Goal: Transaction & Acquisition: Purchase product/service

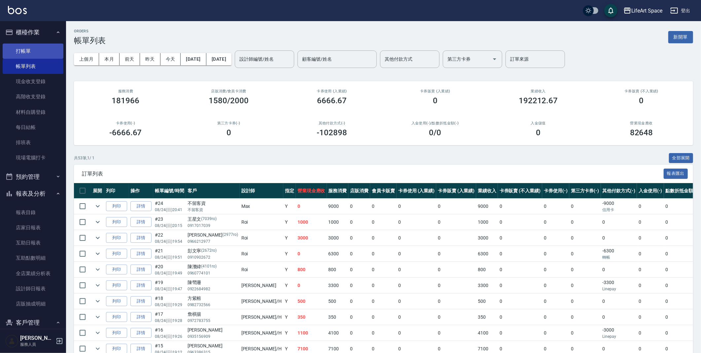
click at [53, 46] on link "打帳單" at bounding box center [33, 51] width 61 height 15
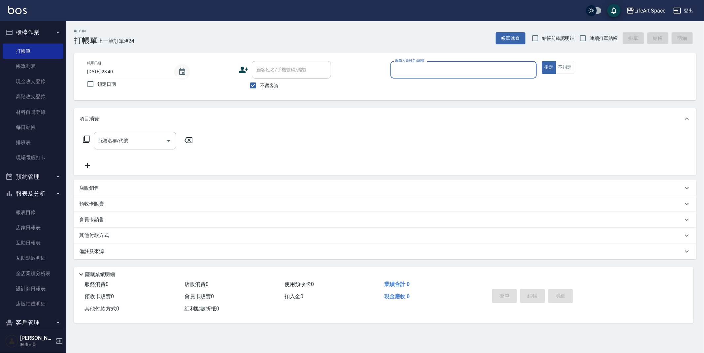
click at [182, 72] on icon "Choose date, selected date is 2025-08-24" at bounding box center [182, 72] width 8 height 8
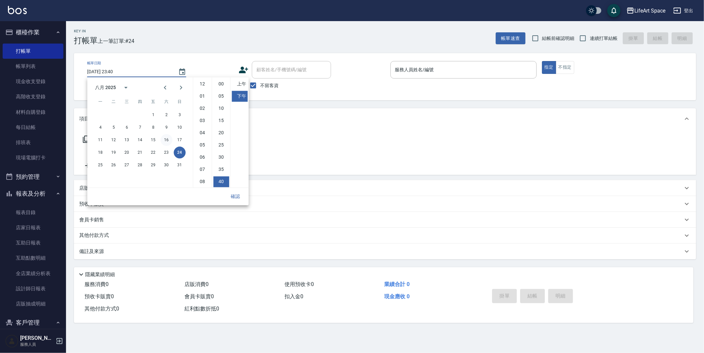
scroll to position [37, 0]
click at [102, 165] on button "25" at bounding box center [100, 165] width 12 height 12
type input "[DATE] 23:40"
click at [233, 196] on button "確認" at bounding box center [235, 197] width 21 height 12
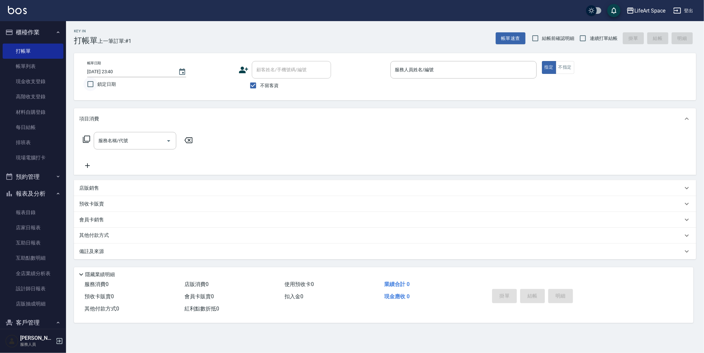
click at [93, 84] on input "鎖定日期" at bounding box center [91, 84] width 14 height 14
checkbox input "true"
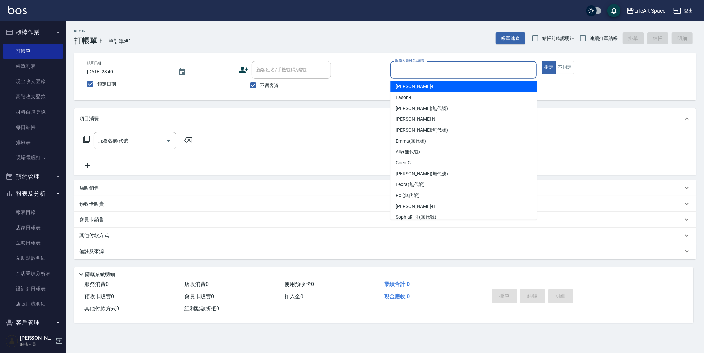
click at [439, 70] on input "服務人員姓名/編號" at bounding box center [464, 70] width 140 height 12
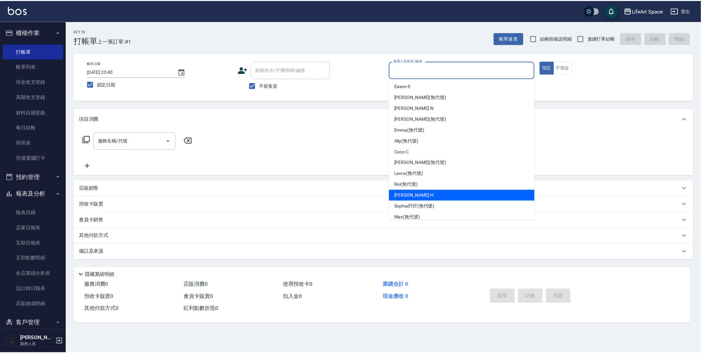
scroll to position [12, 0]
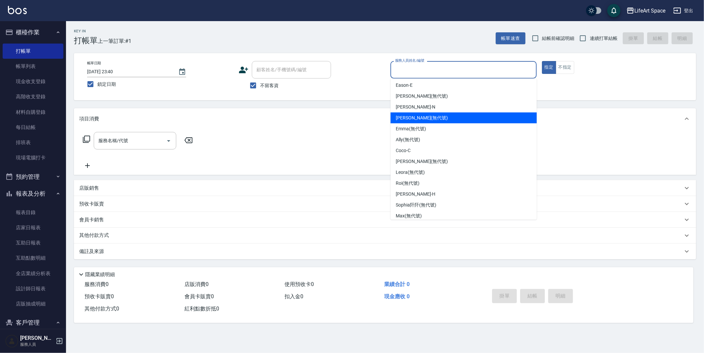
click at [414, 117] on span "[PERSON_NAME] (無代號)" at bounding box center [422, 118] width 52 height 7
type input "[PERSON_NAME](無代號)"
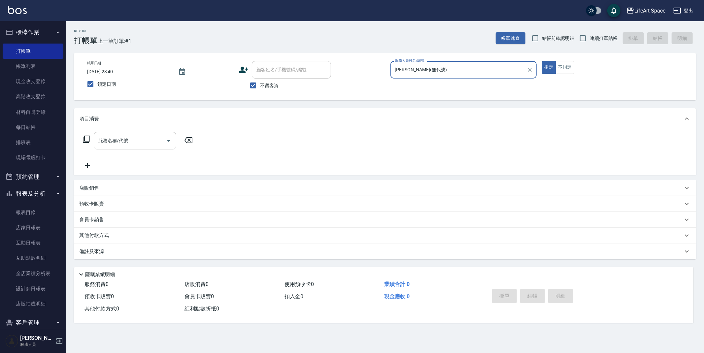
click at [159, 147] on div "服務名稱/代號" at bounding box center [135, 141] width 83 height 18
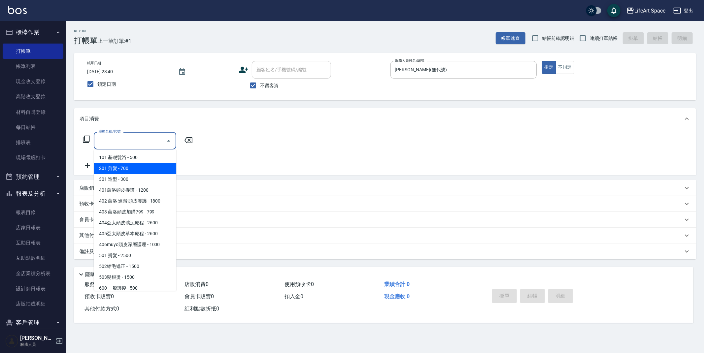
click at [143, 171] on span "201 剪髮 - 700" at bounding box center [135, 168] width 83 height 11
type input "201 剪髮(201)"
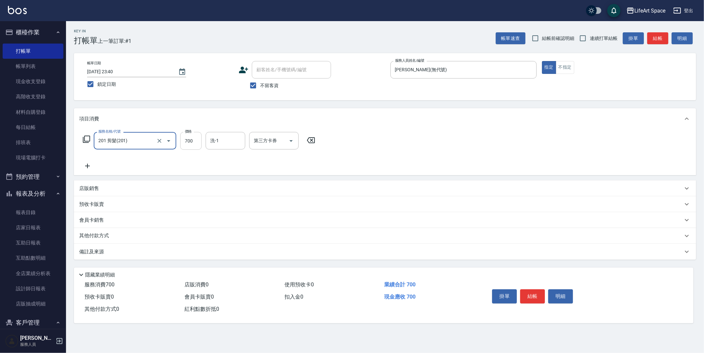
click at [193, 140] on input "700" at bounding box center [190, 141] width 21 height 18
type input "350"
click at [82, 167] on icon at bounding box center [87, 166] width 17 height 8
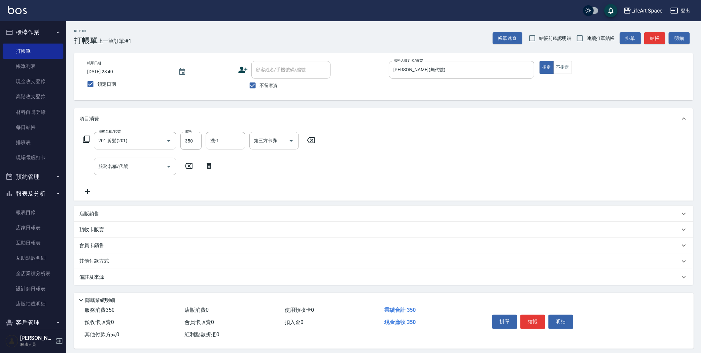
click at [87, 167] on div "服務名稱/代號 服務名稱/代號" at bounding box center [148, 167] width 138 height 18
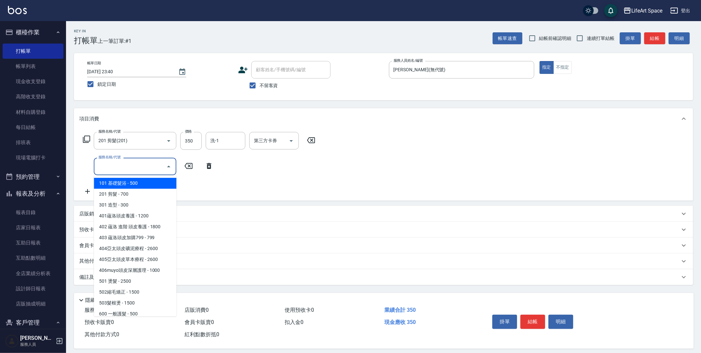
click at [118, 166] on input "服務名稱/代號" at bounding box center [130, 167] width 67 height 12
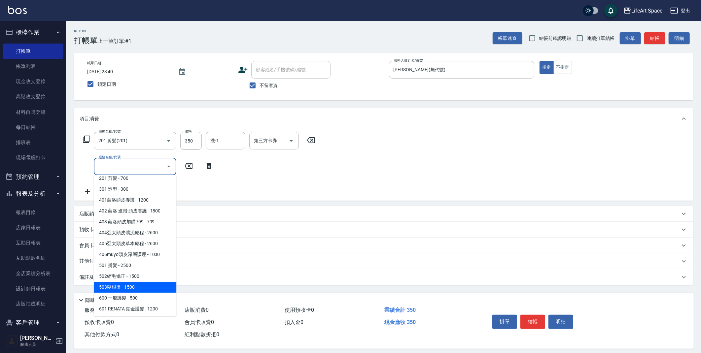
scroll to position [17, 0]
click at [147, 273] on span "502縮毛矯正 - 1500" at bounding box center [135, 275] width 83 height 11
type input "502縮毛矯正 (502)"
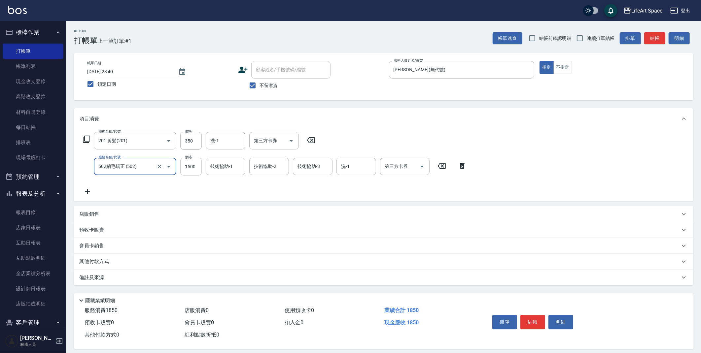
click at [200, 167] on input "1500" at bounding box center [190, 167] width 21 height 18
type input "1100"
click at [83, 197] on div "服務名稱/代號 201 剪髮(201) 服務名稱/代號 價格 350 價格 洗-1 洗-1 第三方卡券 第三方卡券 服務名稱/代號 502縮毛矯正 (502)…" at bounding box center [383, 165] width 619 height 72
click at [89, 192] on icon at bounding box center [87, 192] width 17 height 8
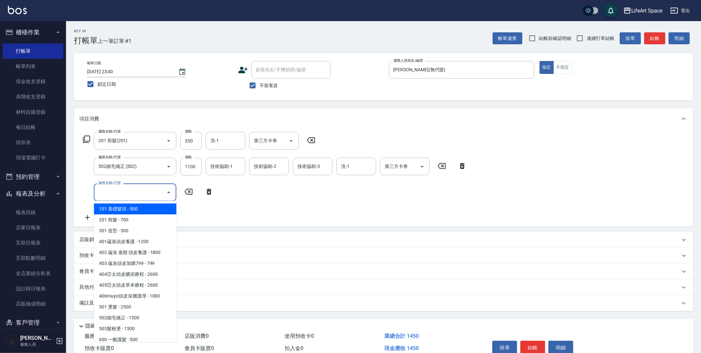
click at [126, 196] on input "服務名稱/代號" at bounding box center [130, 193] width 67 height 12
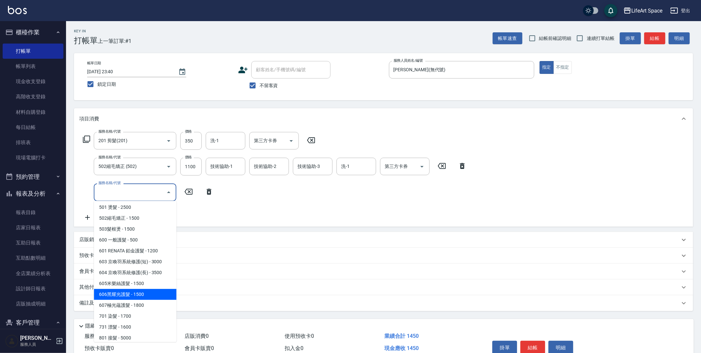
scroll to position [103, 0]
click at [141, 304] on span "607極光蘊護髮 - 1800" at bounding box center [135, 302] width 83 height 11
type input "607極光蘊護髮(607)"
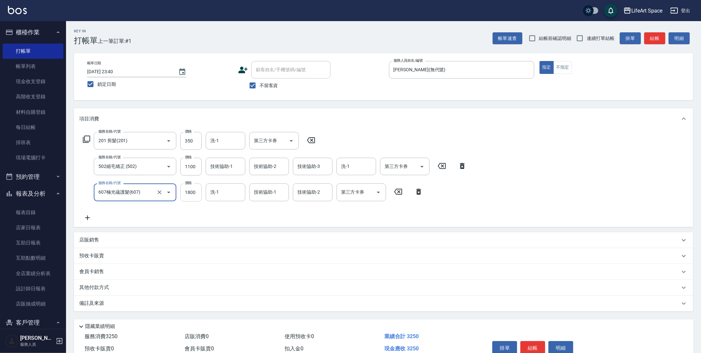
click at [197, 196] on input "1800" at bounding box center [190, 193] width 21 height 18
type input "2200"
click at [85, 305] on p "備註及來源" at bounding box center [91, 303] width 25 height 7
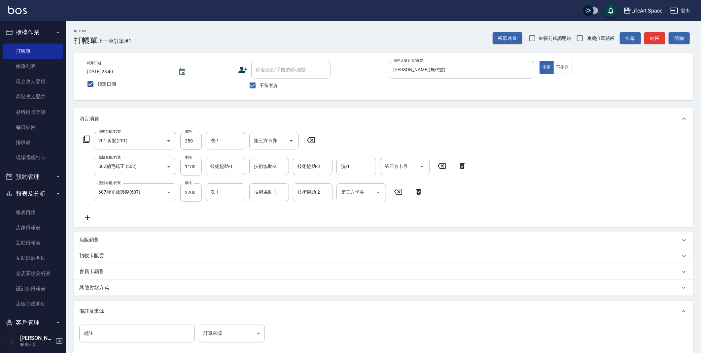
scroll to position [1, 0]
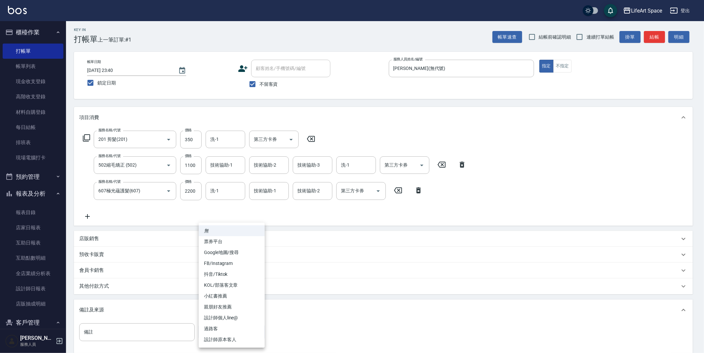
click at [255, 334] on body "LifeArt Space 登出 櫃檯作業 打帳單 帳單列表 現金收支登錄 高階收支登錄 材料自購登錄 每日結帳 排班表 現場電腦打卡 預約管理 預約管理 單…" at bounding box center [352, 213] width 704 height 428
click at [239, 262] on li "FB/Instagram" at bounding box center [232, 263] width 66 height 11
type input "FB/Instagram"
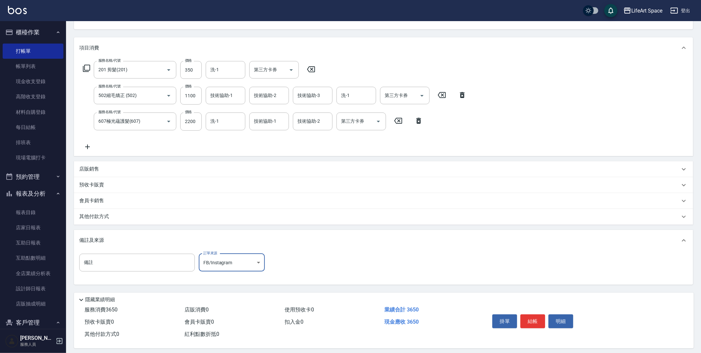
scroll to position [76, 0]
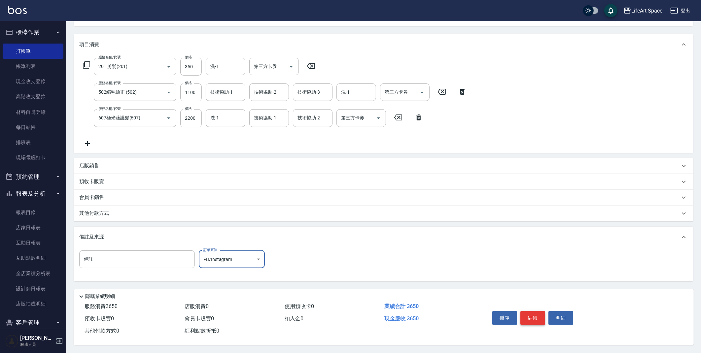
click at [533, 315] on button "結帳" at bounding box center [532, 318] width 25 height 14
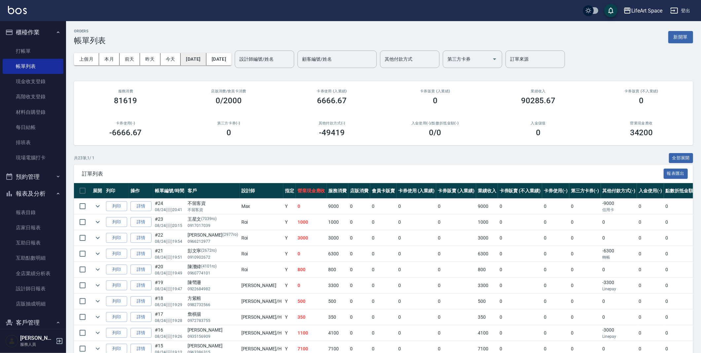
click at [205, 60] on button "[DATE]" at bounding box center [193, 59] width 25 height 12
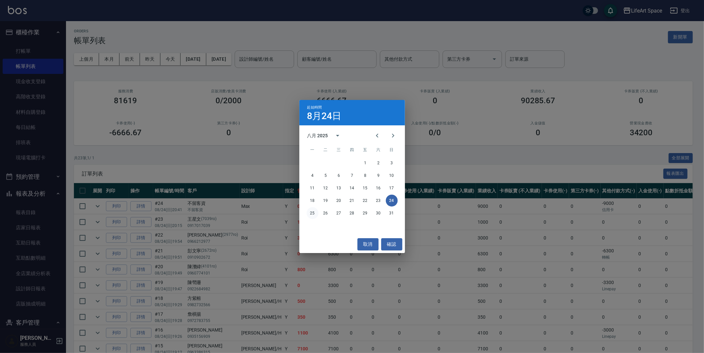
click at [316, 214] on button "25" at bounding box center [313, 213] width 12 height 12
